Goal: Task Accomplishment & Management: Manage account settings

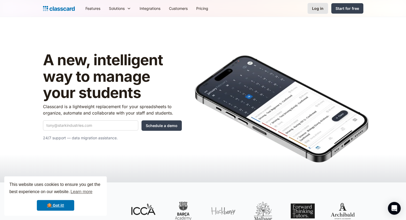
click at [322, 10] on div "Log in" at bounding box center [317, 9] width 11 height 6
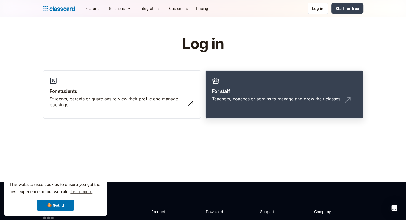
click at [224, 93] on h3 "For staff" at bounding box center [284, 91] width 145 height 7
